Goal: Task Accomplishment & Management: Manage account settings

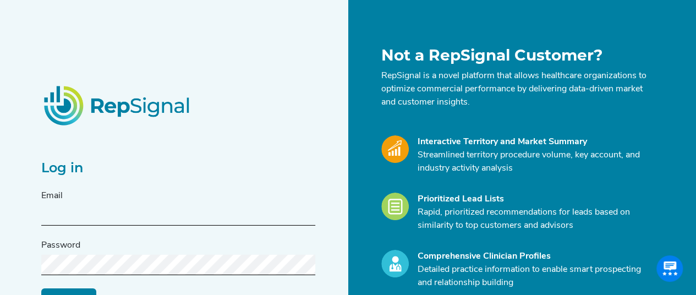
type input "[PERSON_NAME][EMAIL_ADDRESS][PERSON_NAME][DOMAIN_NAME]"
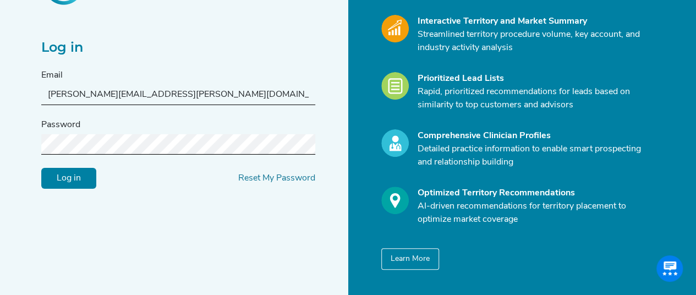
scroll to position [122, 0]
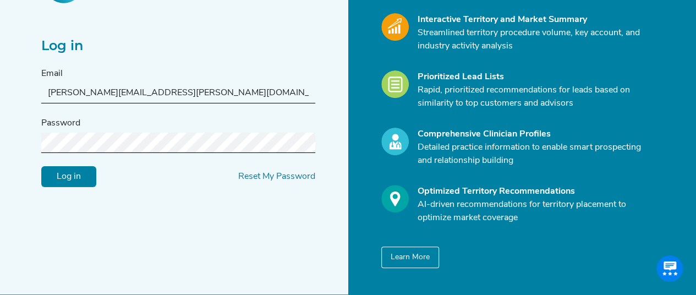
click at [83, 181] on input "Log in" at bounding box center [68, 176] width 55 height 21
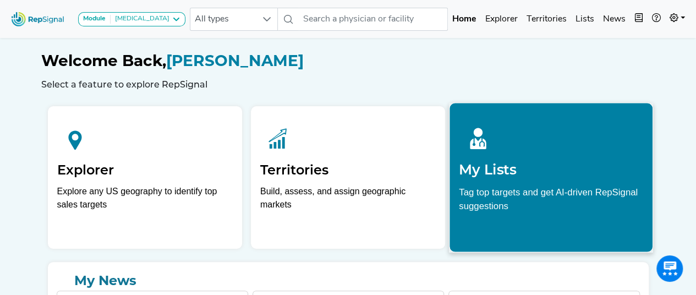
scroll to position [154, 0]
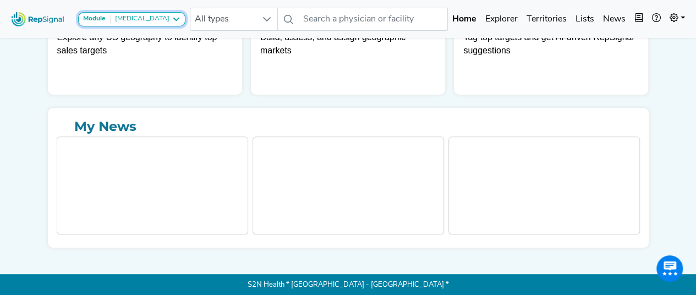
click at [172, 18] on icon at bounding box center [176, 19] width 9 height 9
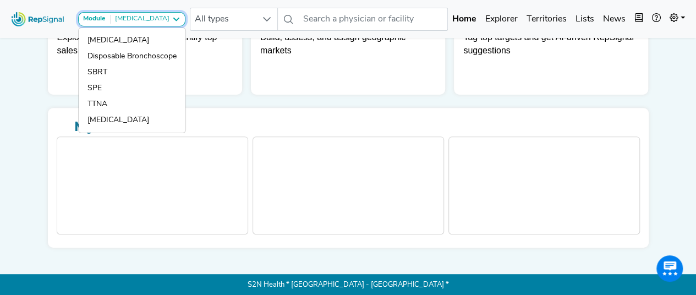
scroll to position [0, 4]
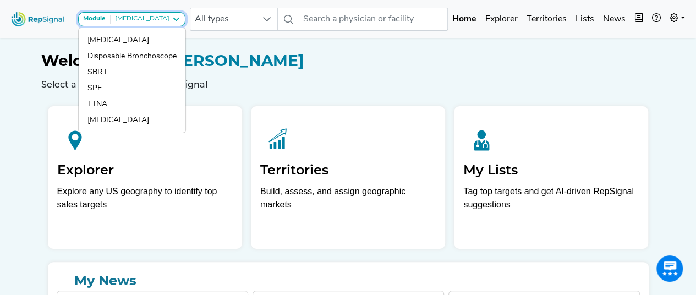
click at [150, 19] on div "[MEDICAL_DATA]" at bounding box center [140, 19] width 59 height 9
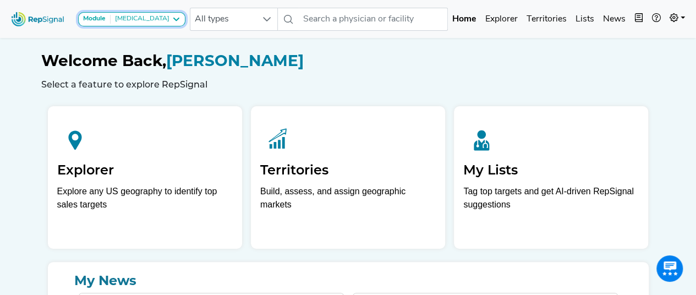
click at [172, 16] on icon at bounding box center [176, 19] width 9 height 9
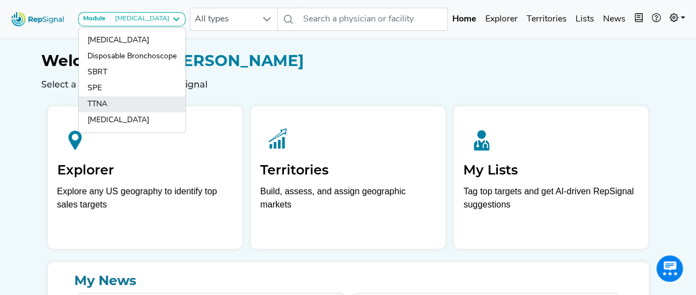
click at [100, 101] on link "TTNA" at bounding box center [132, 104] width 107 height 16
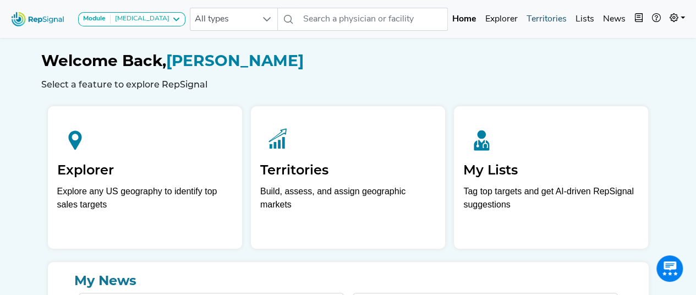
click at [553, 19] on link "Territories" at bounding box center [546, 19] width 49 height 22
click at [552, 17] on link "Territories" at bounding box center [546, 19] width 49 height 22
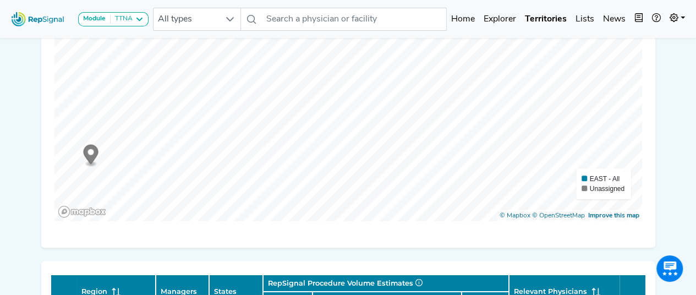
scroll to position [268, 8]
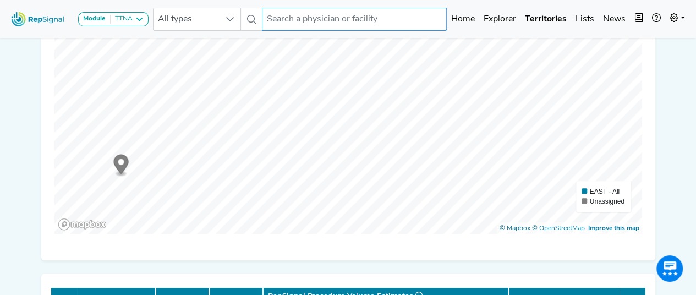
click at [310, 23] on input "text" at bounding box center [354, 19] width 185 height 23
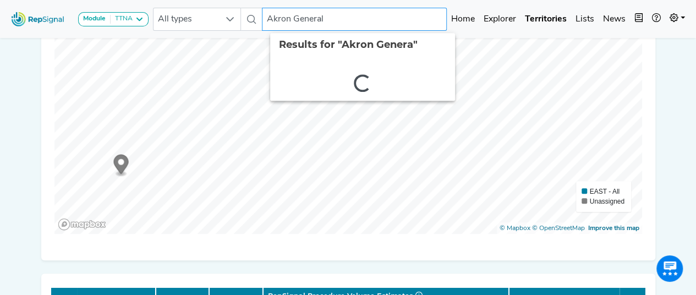
type input "Akron General"
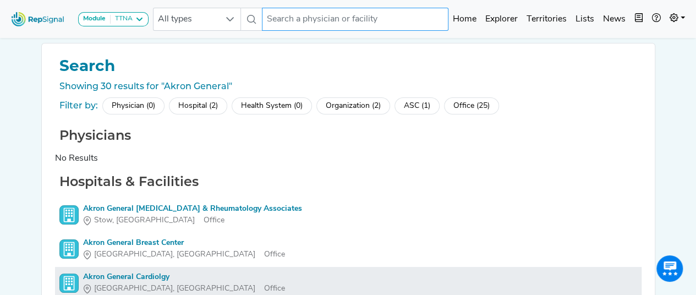
scroll to position [0, 8]
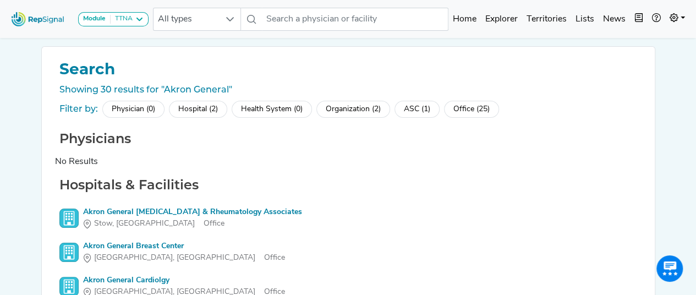
click at [204, 103] on div "Hospital (2)" at bounding box center [198, 109] width 58 height 17
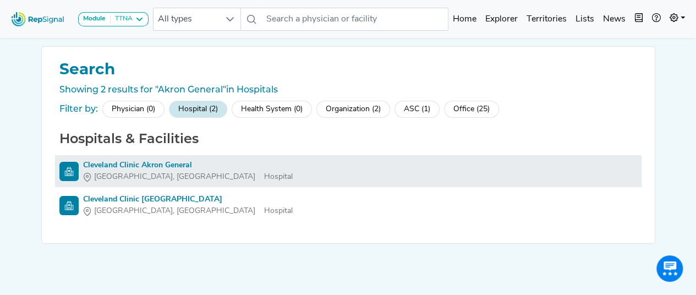
click at [101, 170] on div "Cleveland Clinic Akron General" at bounding box center [188, 166] width 210 height 12
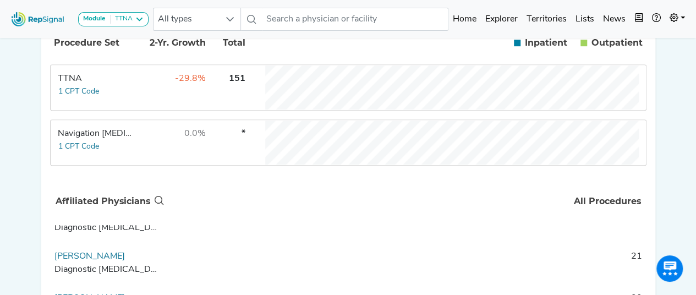
scroll to position [18, 0]
drag, startPoint x: 695, startPoint y: 149, endPoint x: 688, endPoint y: 260, distance: 112.0
click at [688, 260] on html "Module TTNA [MEDICAL_DATA] Disposable Bronchoscope SBRT SPE TTNA [MEDICAL_DATA]…" at bounding box center [348, 98] width 696 height 701
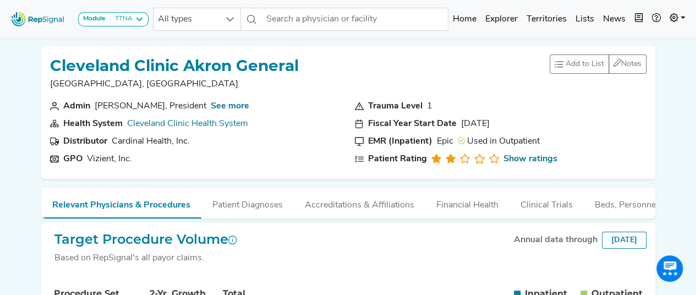
scroll to position [0, 8]
click at [575, 67] on span "Add to List" at bounding box center [585, 65] width 39 height 12
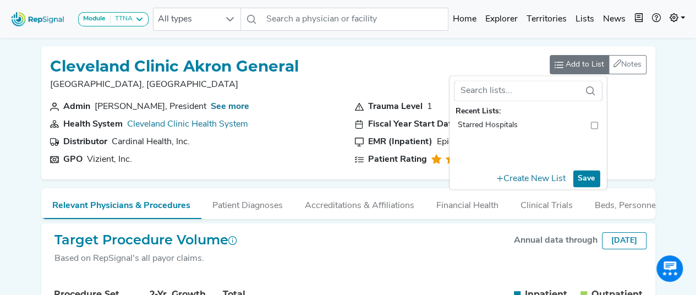
click at [591, 124] on input "toolbar" at bounding box center [594, 125] width 7 height 12
click at [591, 123] on input "toolbar" at bounding box center [594, 125] width 7 height 12
checkbox input "false"
click at [537, 177] on button "Create New List" at bounding box center [531, 179] width 79 height 19
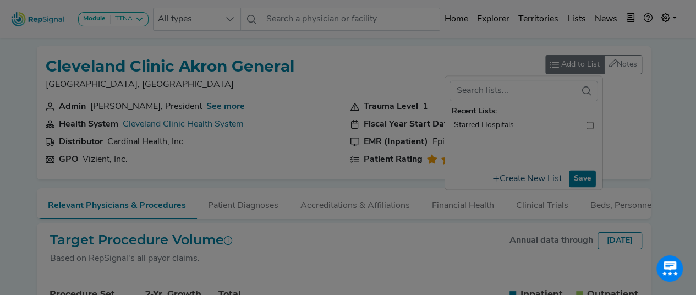
scroll to position [0, 0]
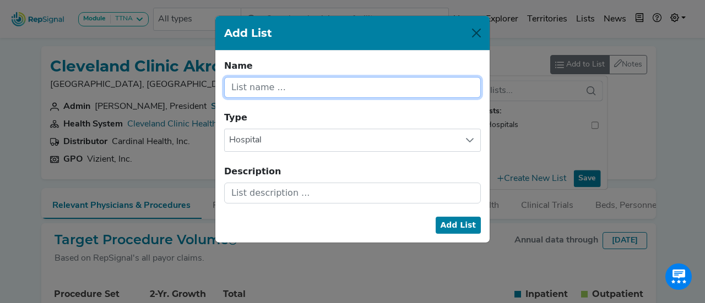
click at [334, 89] on input "text" at bounding box center [352, 87] width 257 height 21
type input "TTNAs - Target"
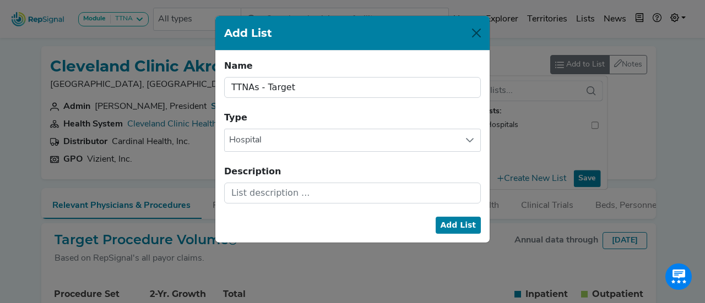
click at [455, 223] on button "Add List" at bounding box center [458, 225] width 46 height 17
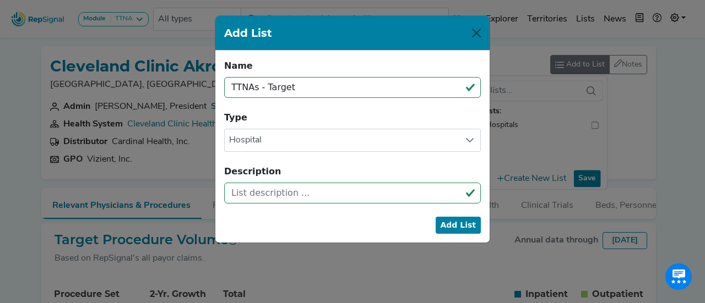
checkbox input "false"
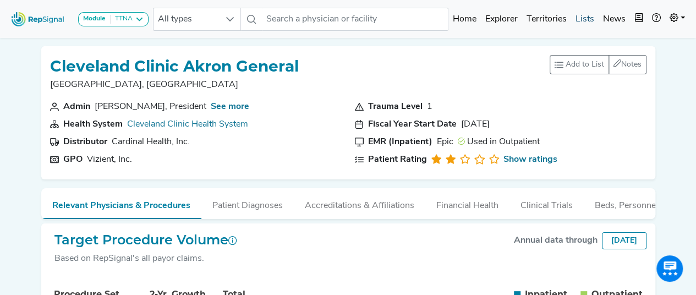
click at [587, 18] on link "Lists" at bounding box center [585, 19] width 28 height 22
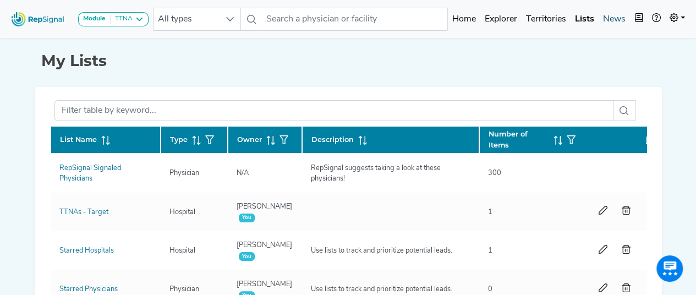
click at [619, 17] on link "News" at bounding box center [614, 19] width 31 height 22
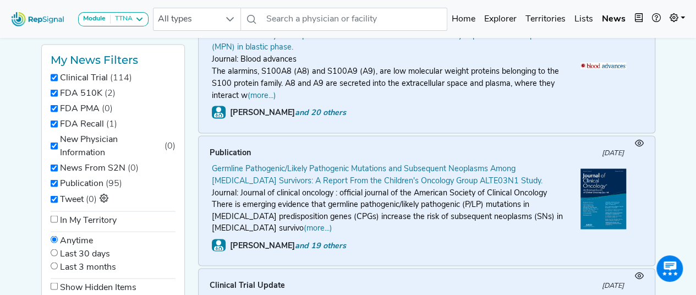
scroll to position [2892, 8]
